Goal: Check status: Check status

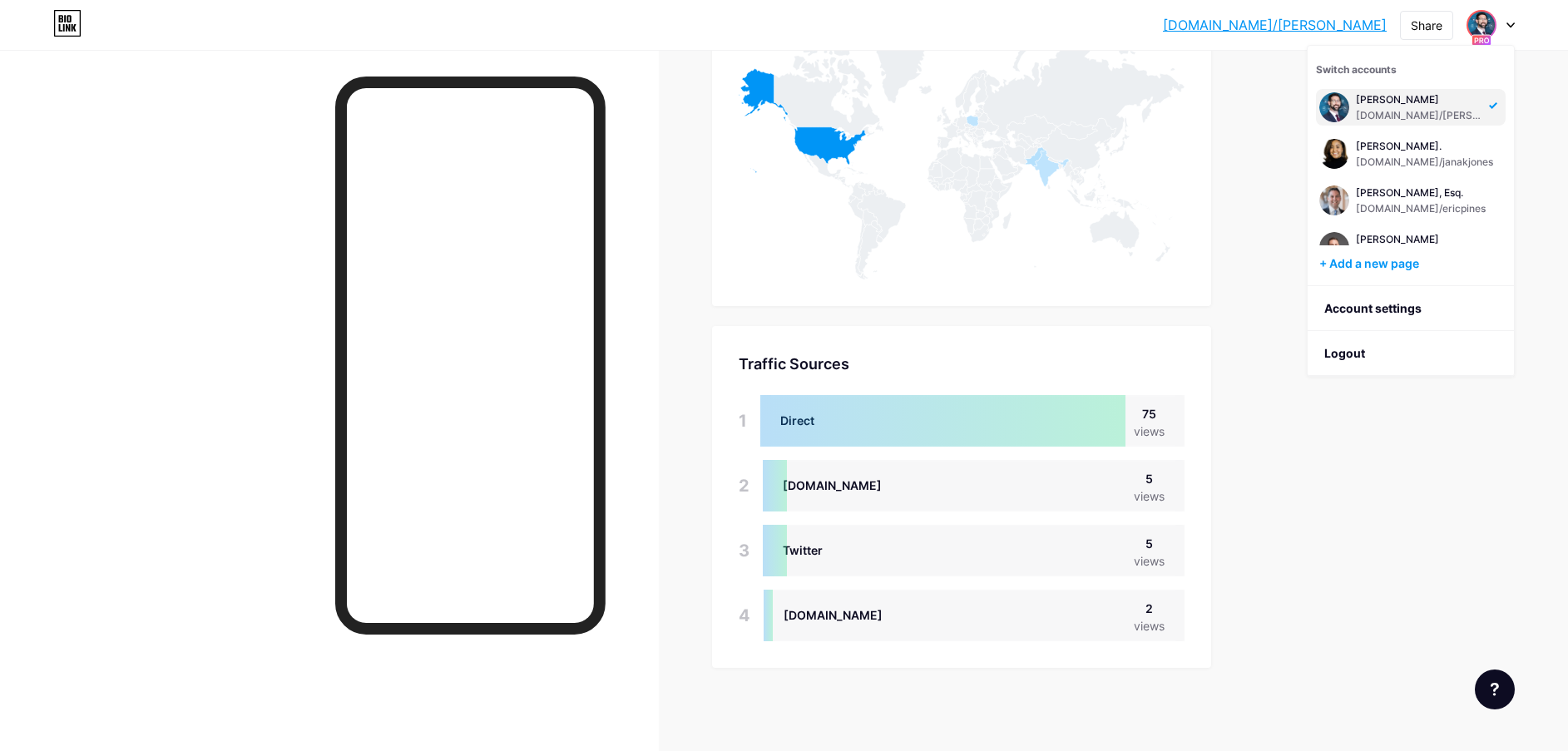
scroll to position [683, 0]
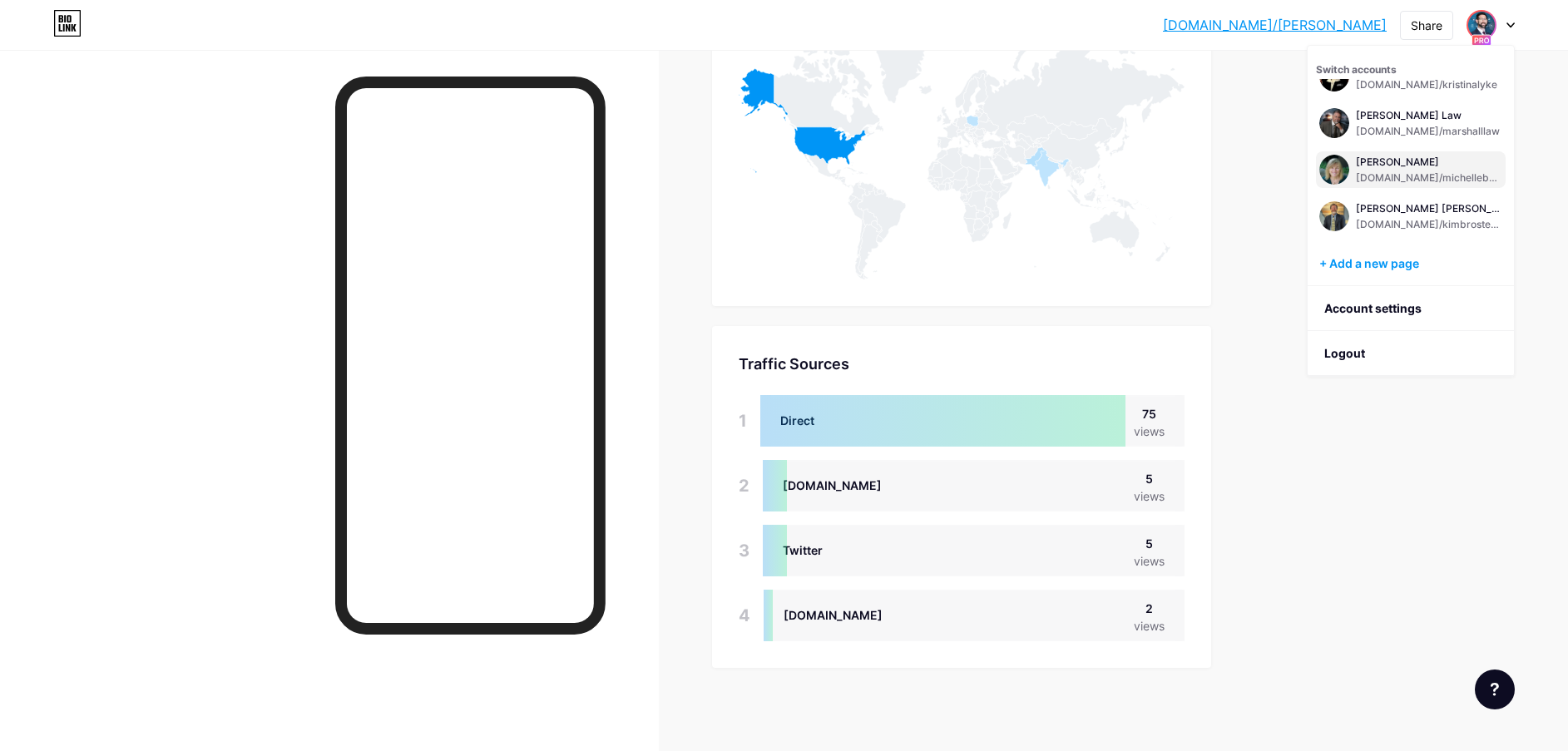
click at [1423, 161] on div "[PERSON_NAME]" at bounding box center [1429, 162] width 146 height 14
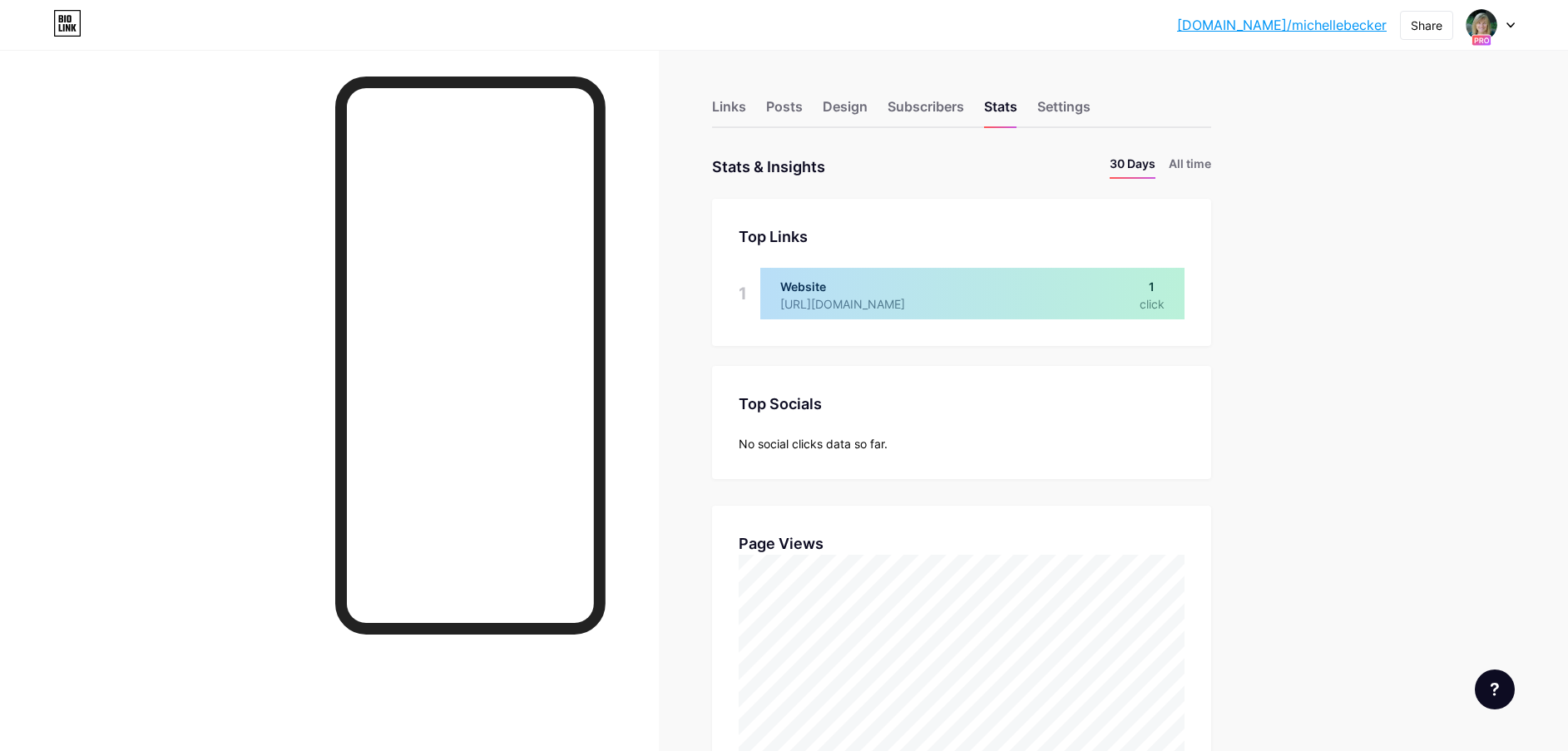
scroll to position [751, 1568]
click at [1211, 170] on li "All time" at bounding box center [1189, 166] width 42 height 24
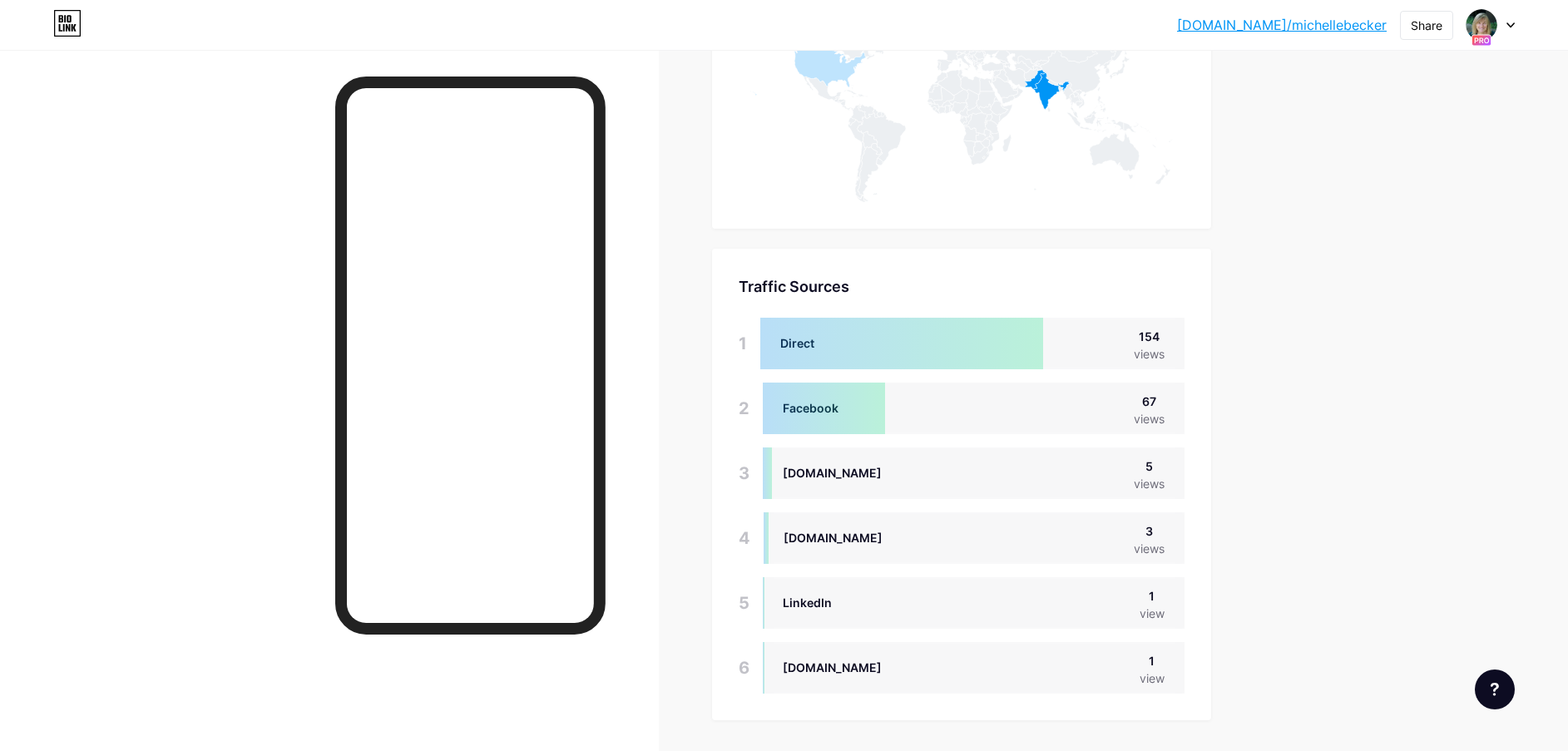
scroll to position [998, 0]
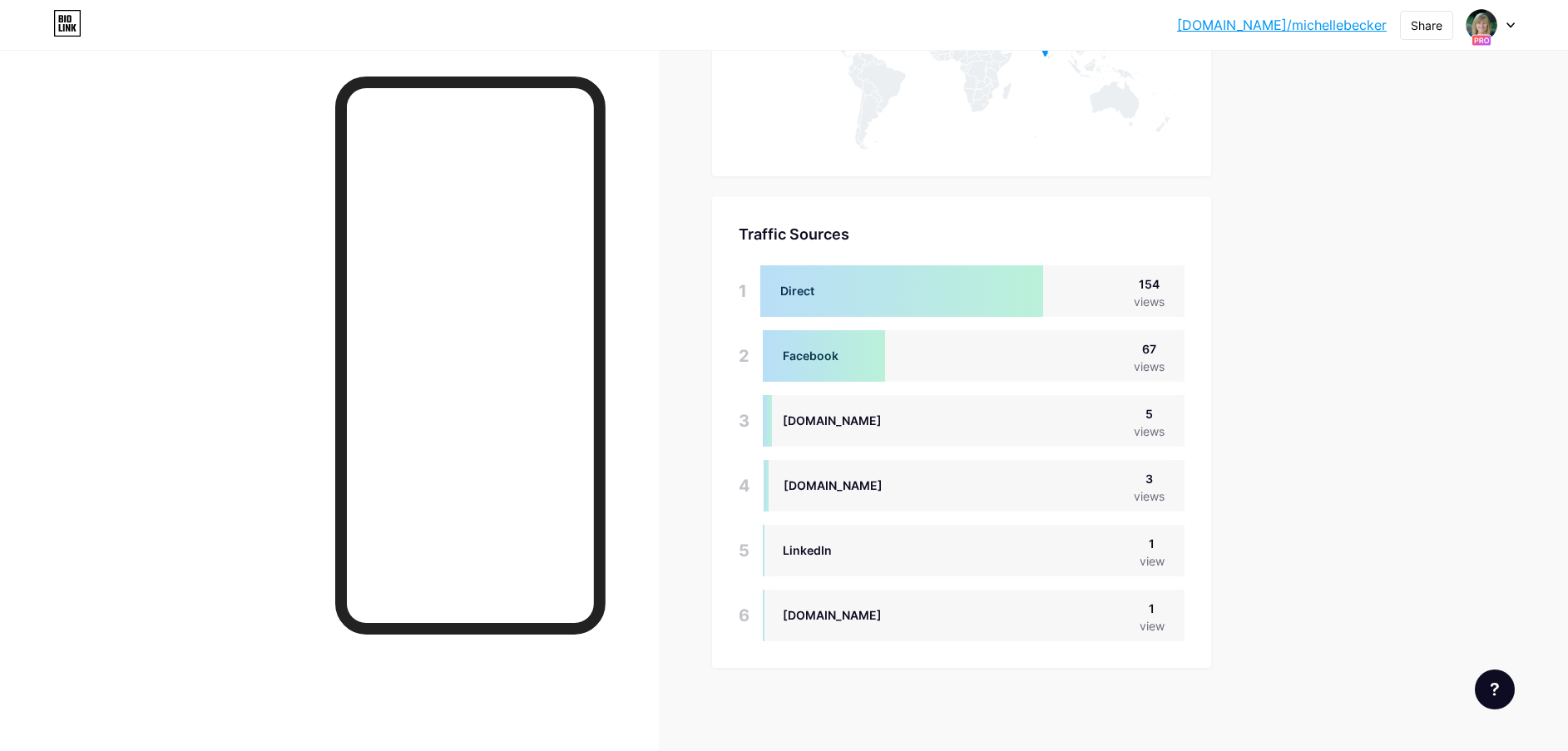
click at [1502, 32] on div at bounding box center [1490, 25] width 48 height 30
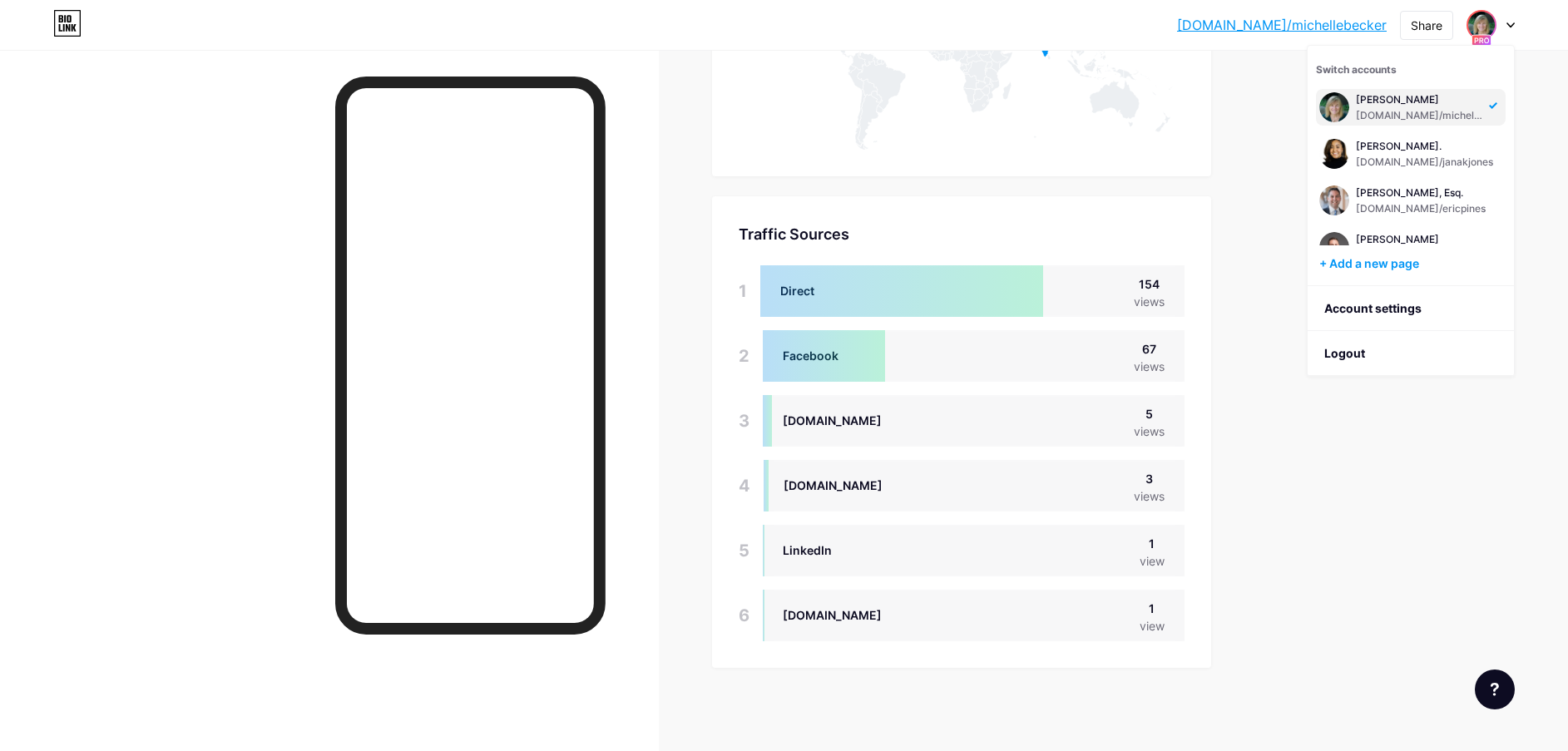
scroll to position [543, 0]
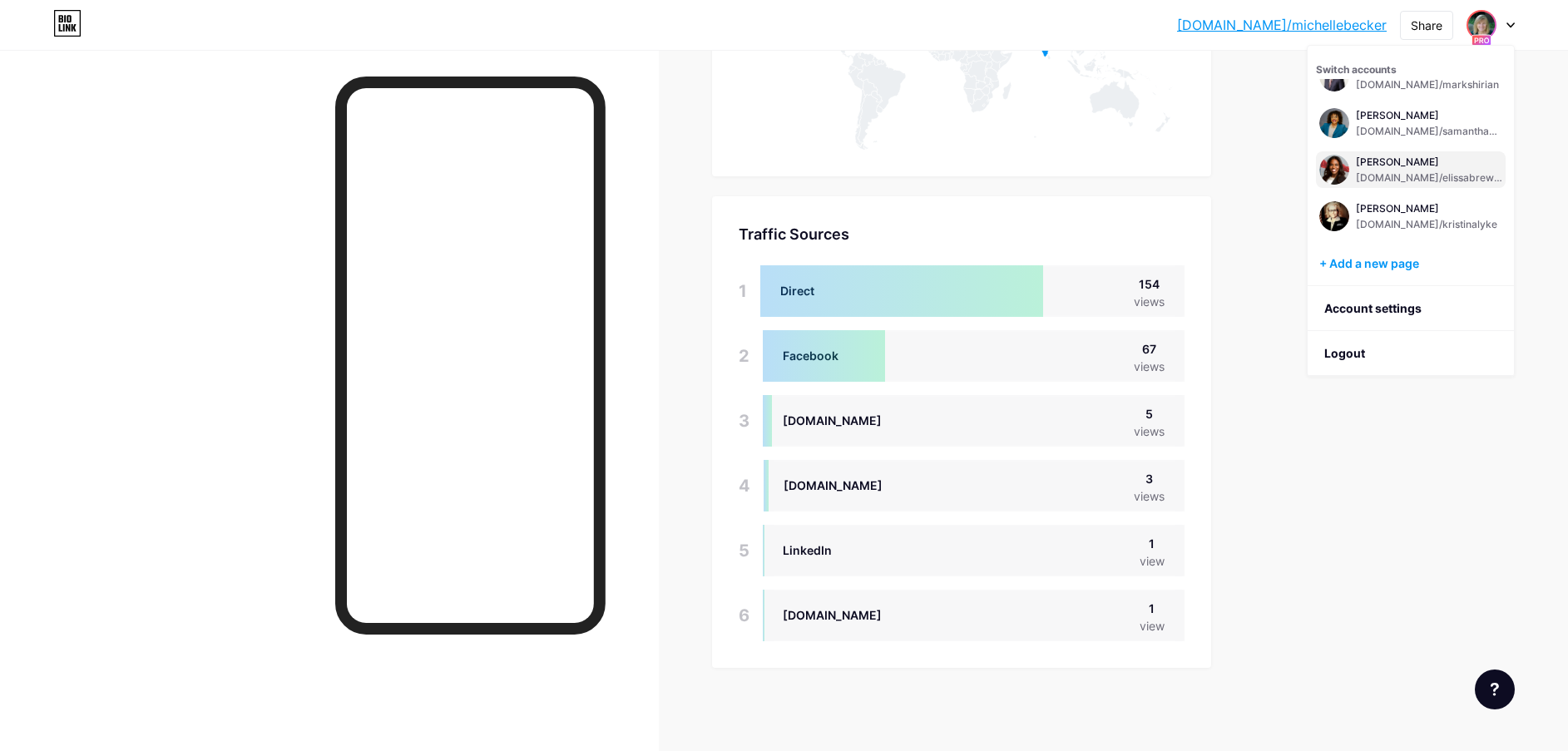
click at [1378, 174] on div "[DOMAIN_NAME]/elissabrewster" at bounding box center [1429, 177] width 146 height 14
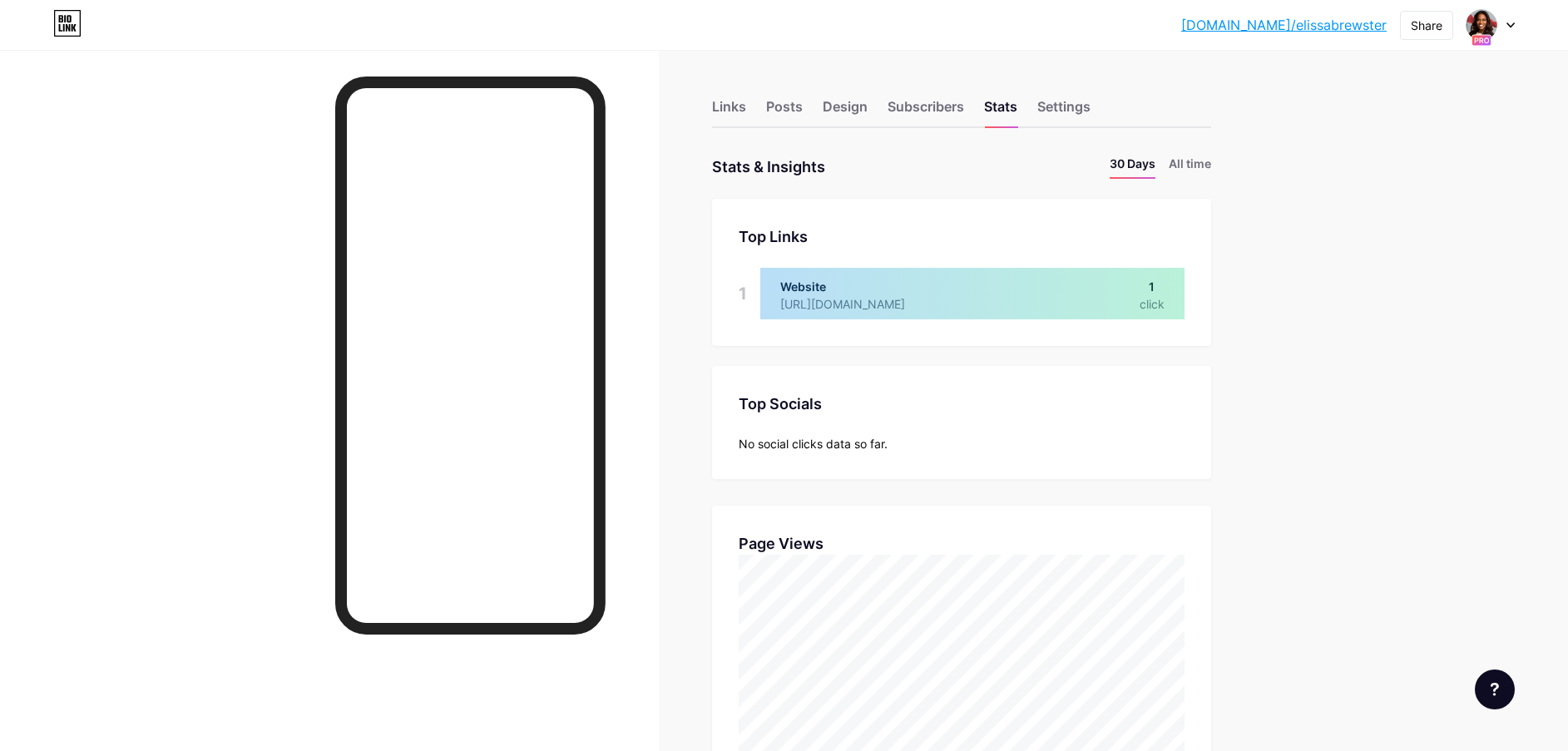
scroll to position [751, 1568]
click at [1207, 173] on li "All time" at bounding box center [1189, 166] width 42 height 24
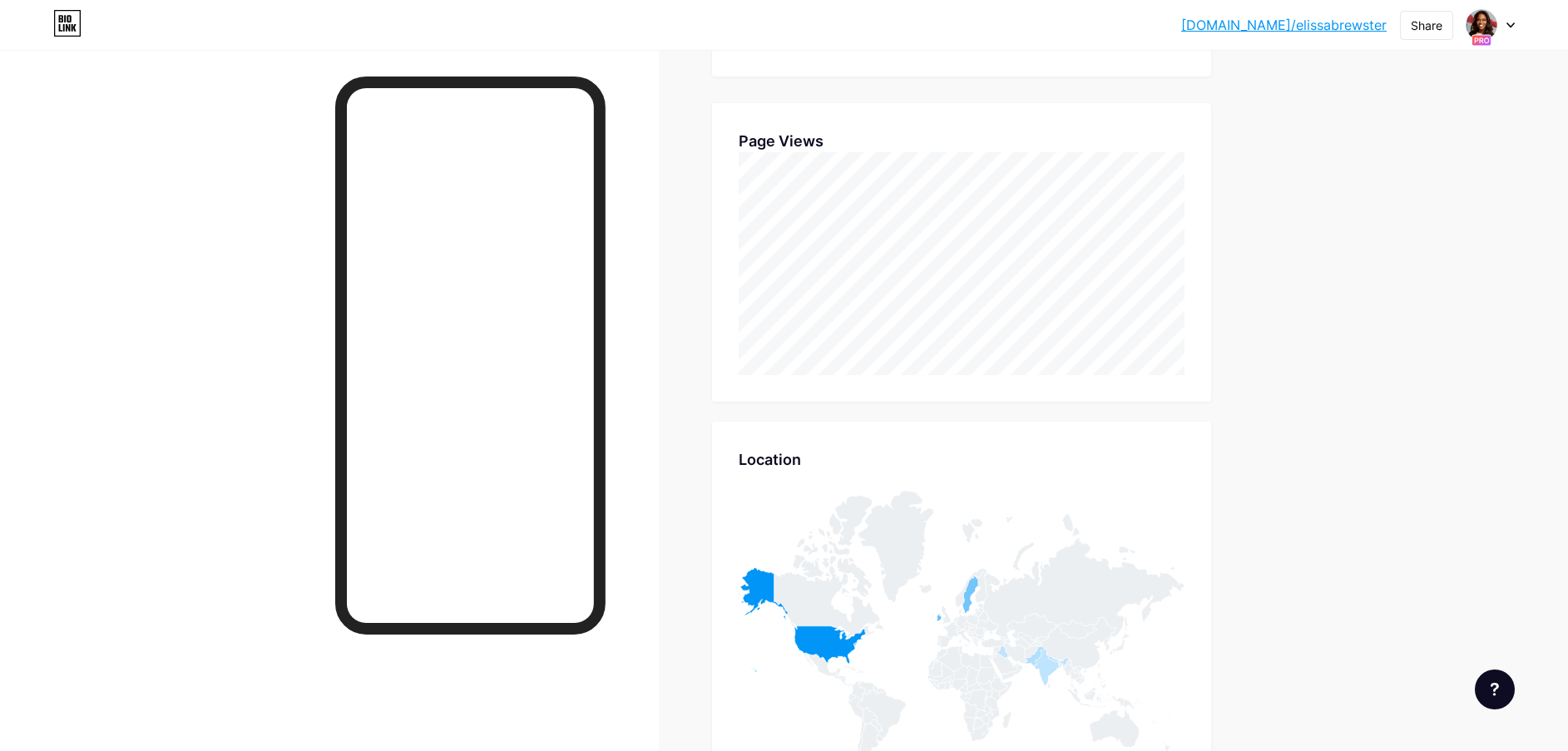
scroll to position [998, 0]
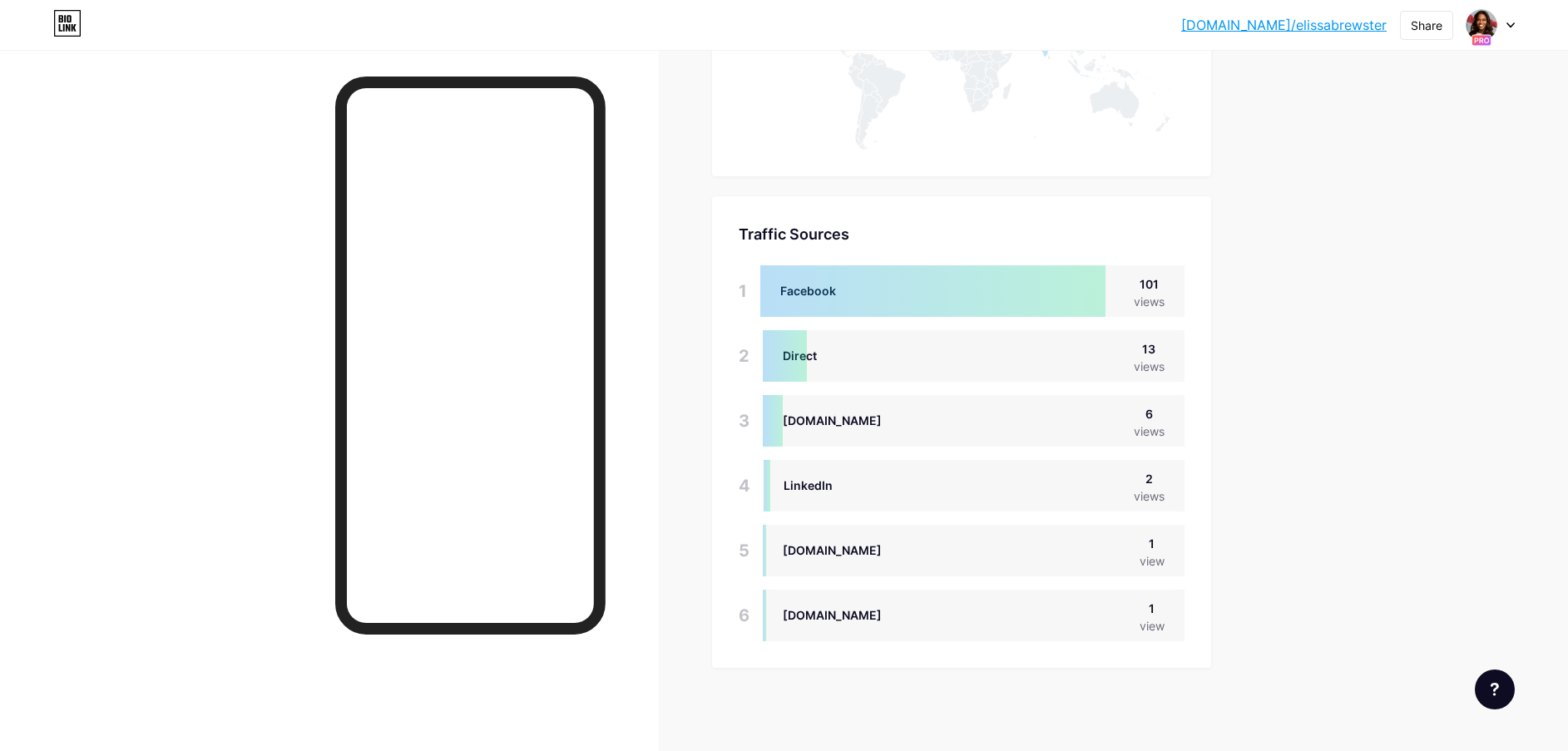
click at [1509, 23] on icon at bounding box center [1509, 26] width 8 height 5
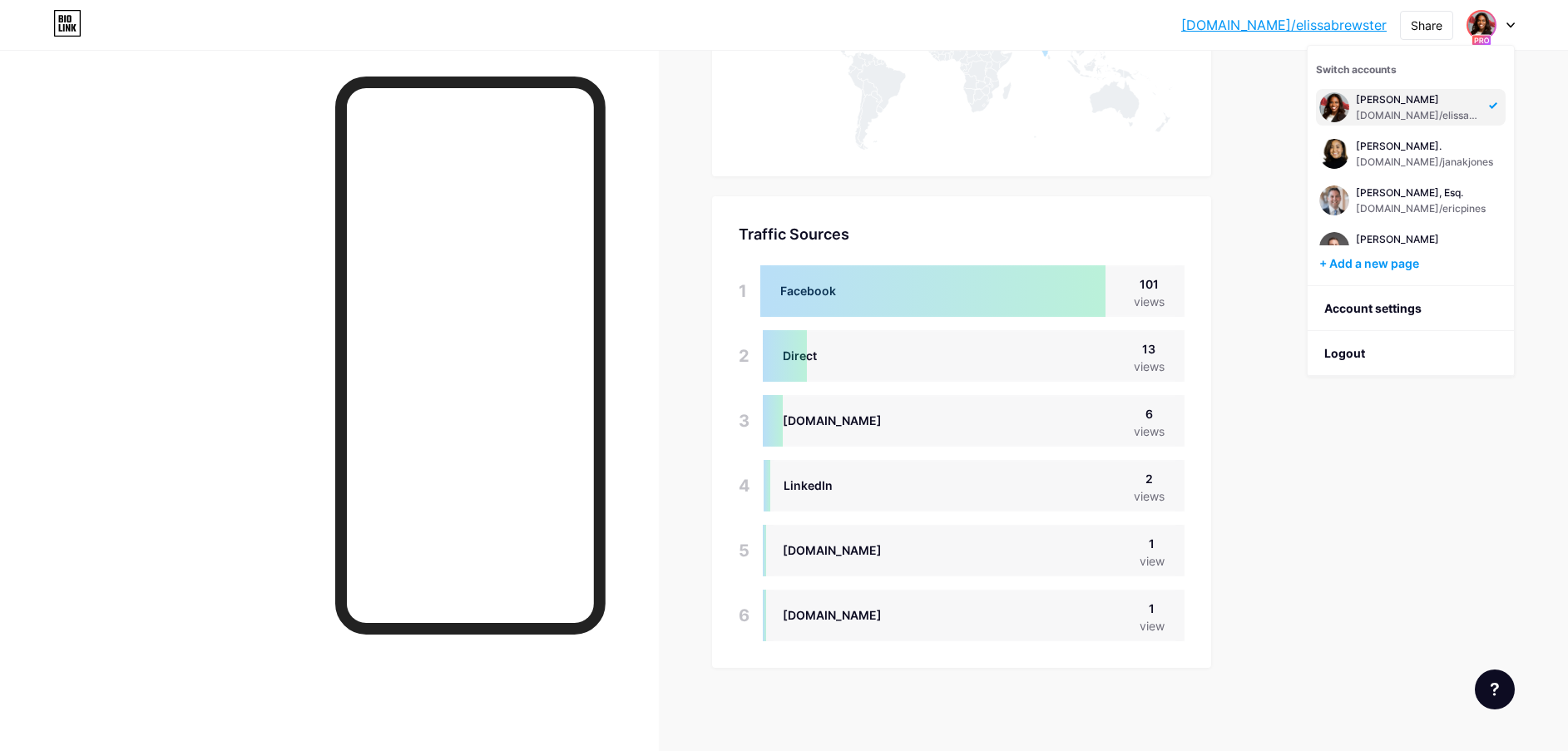
scroll to position [589, 0]
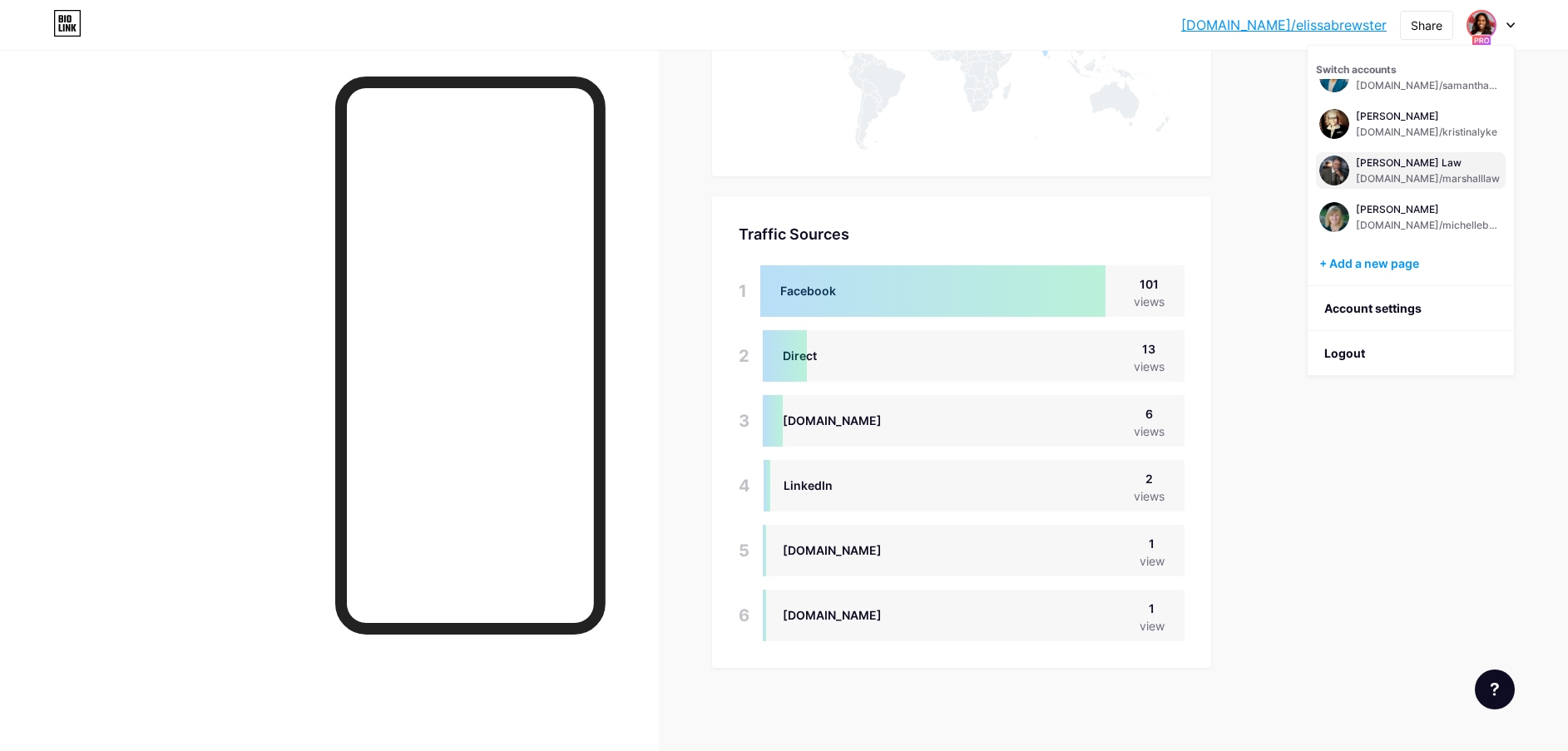
click at [1401, 177] on div "[DOMAIN_NAME]/marshalllaw" at bounding box center [1427, 178] width 144 height 14
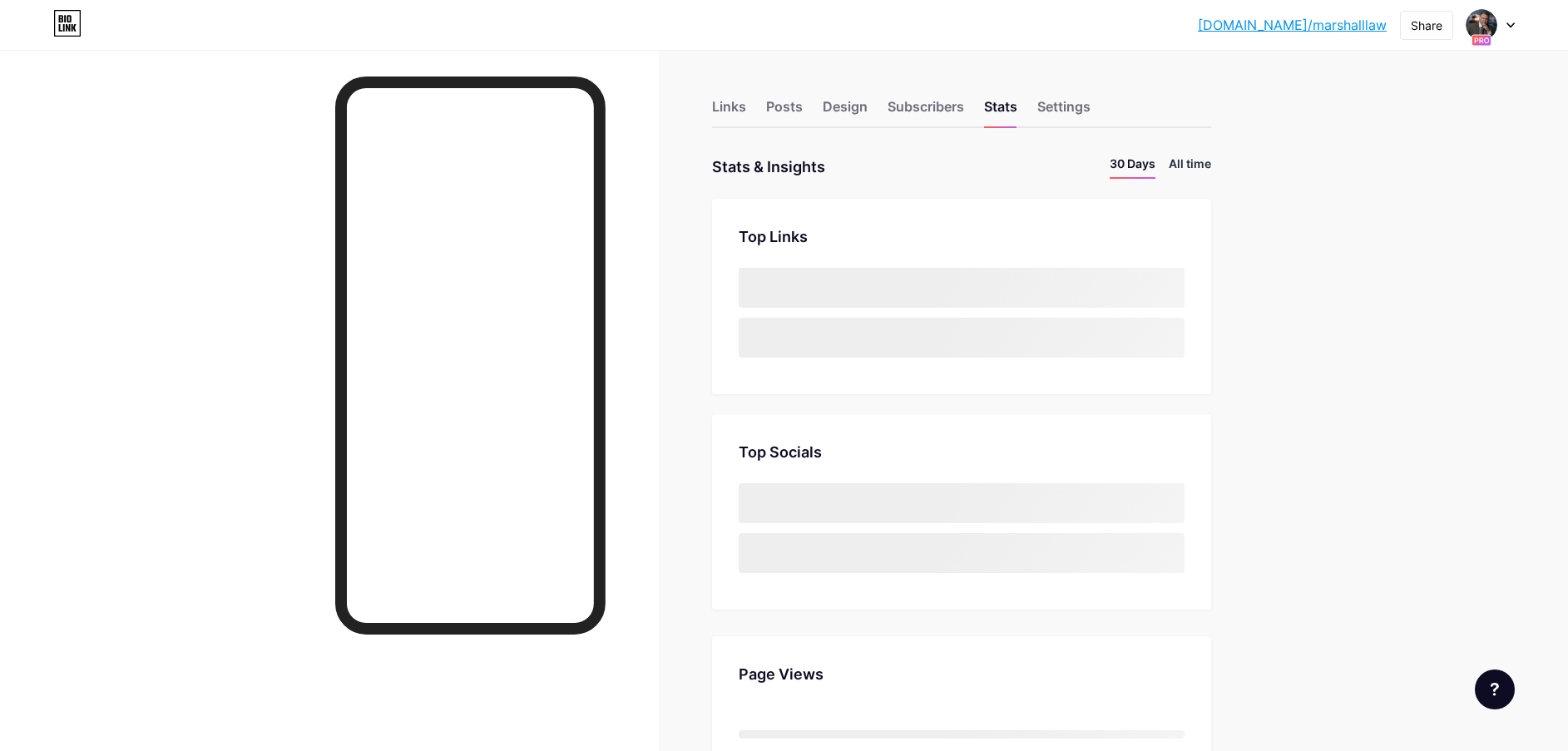
click at [1191, 161] on li "All time" at bounding box center [1189, 166] width 42 height 24
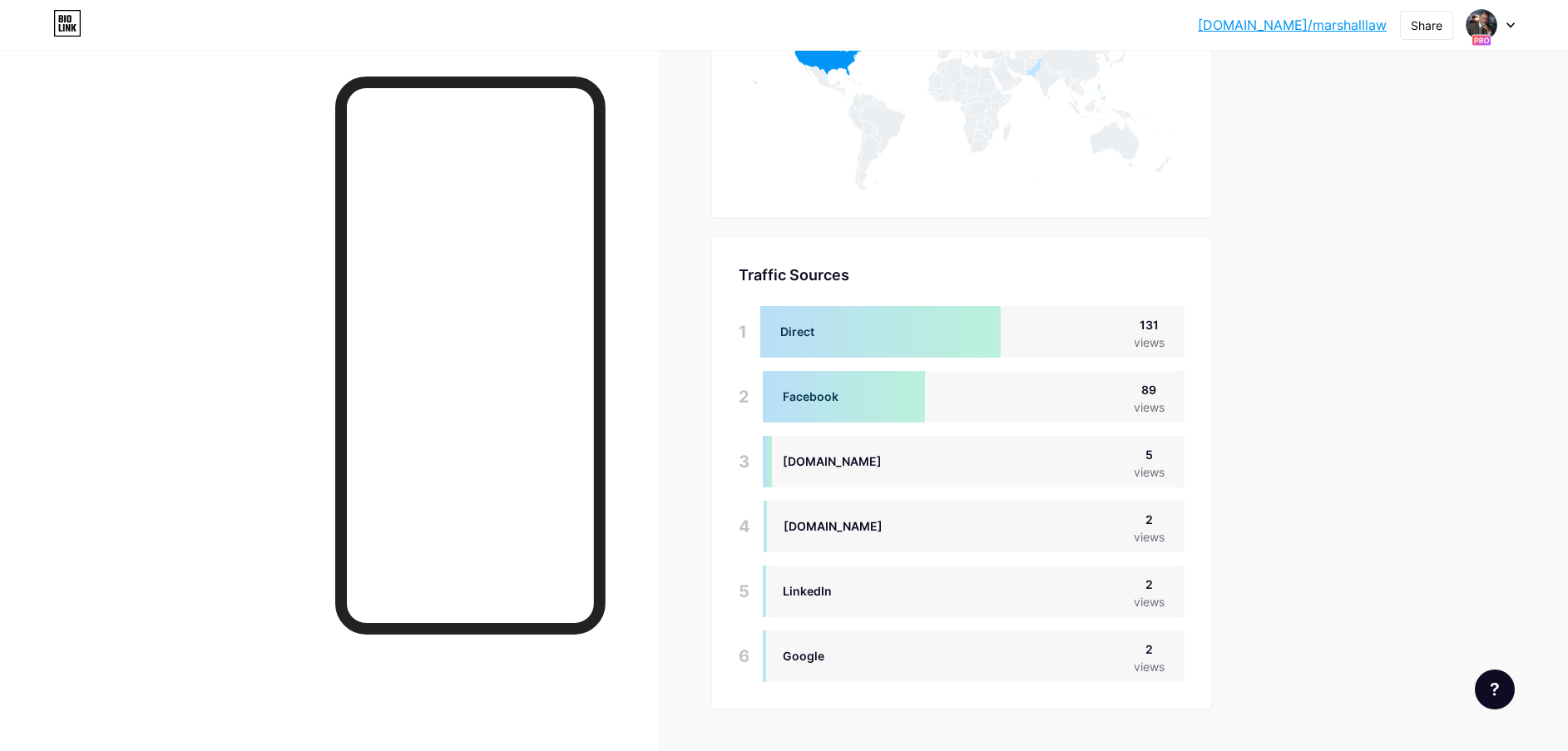
scroll to position [998, 0]
